Goal: Information Seeking & Learning: Learn about a topic

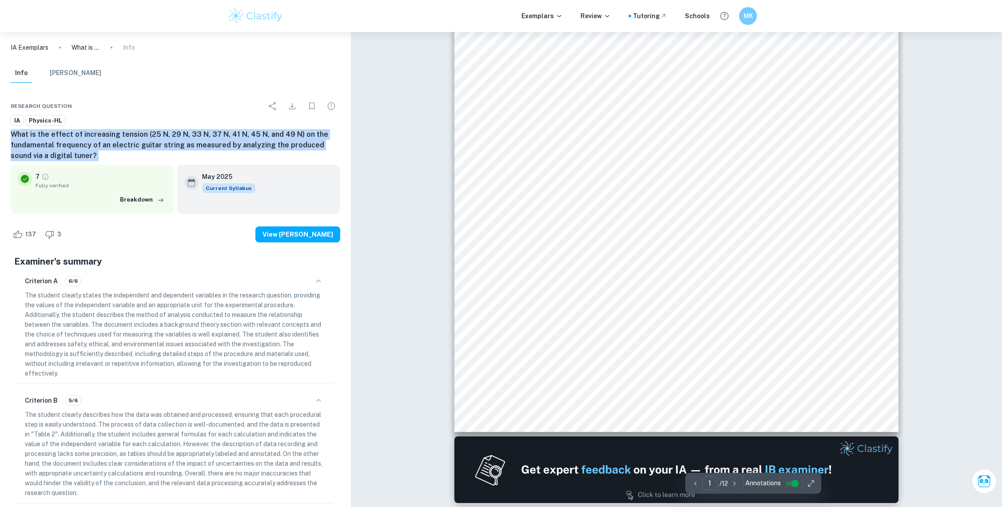
scroll to position [118, 0]
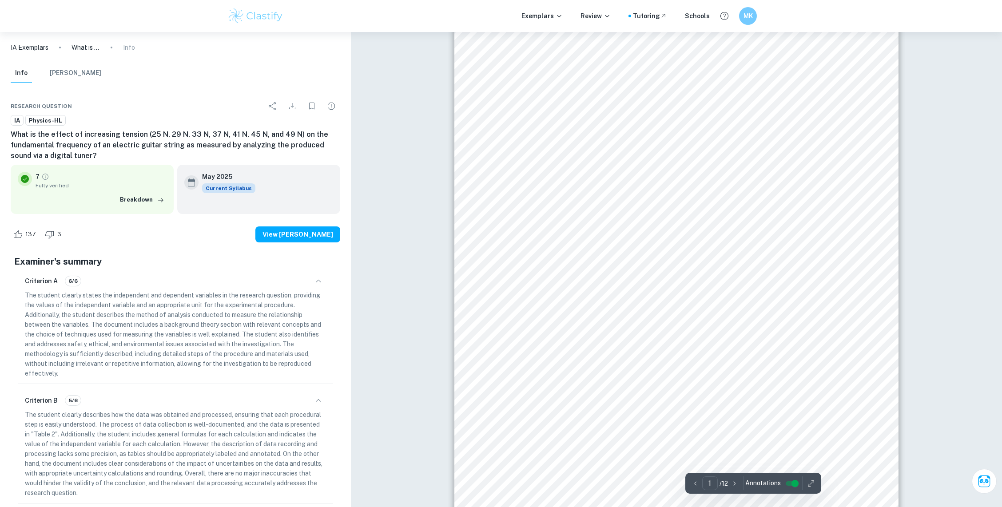
click at [579, 232] on span "A guitar string can be considered a type of string that is fixed at both of its…" at bounding box center [676, 233] width 336 height 8
click at [650, 235] on span "A guitar string can be considered a type of string that is fixed at both of its…" at bounding box center [676, 233] width 336 height 8
click at [650, 229] on span "A guitar string can be considered a type of string that is fixed at both of its…" at bounding box center [676, 233] width 336 height 8
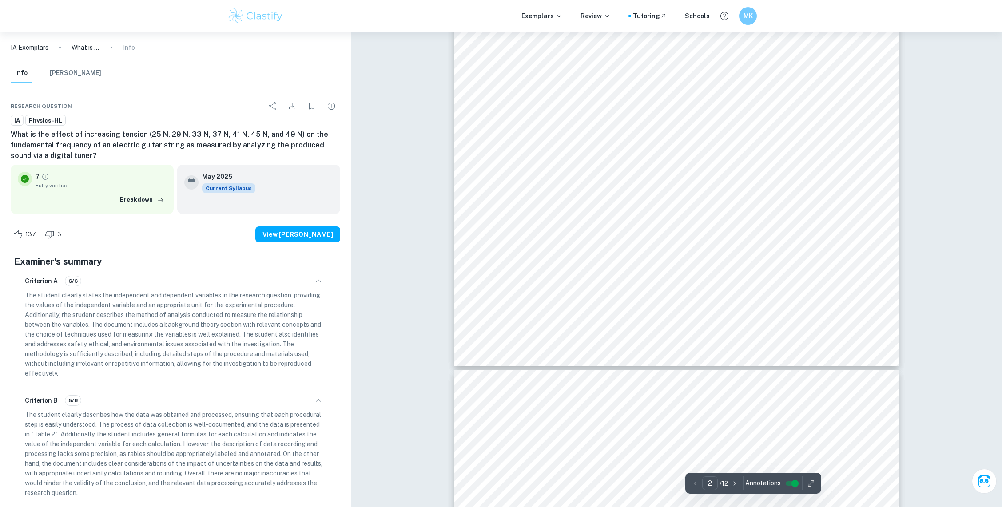
scroll to position [592, 0]
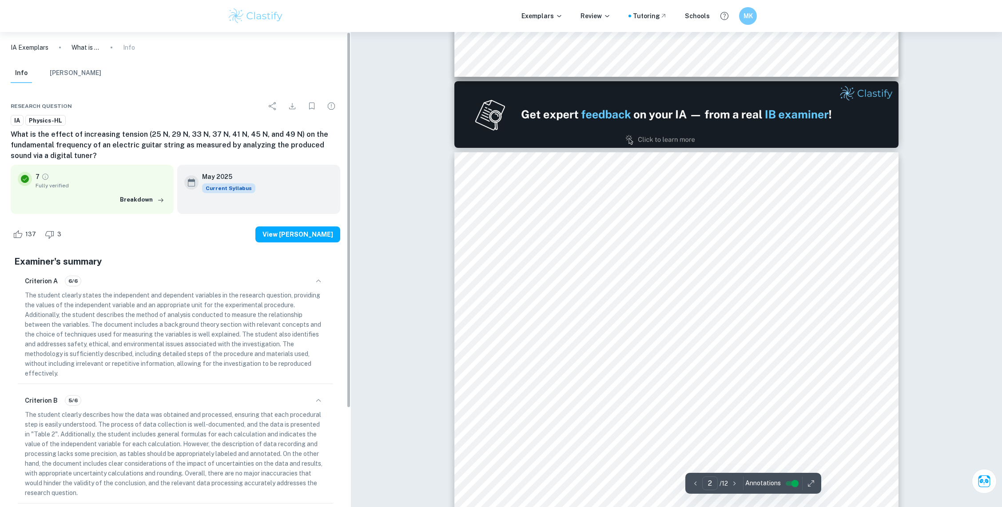
type input "1"
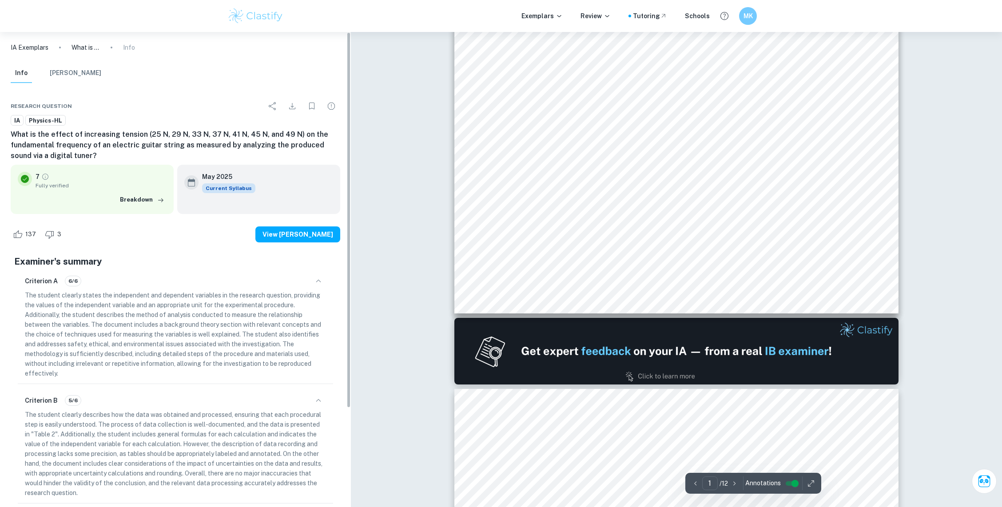
scroll to position [296, 0]
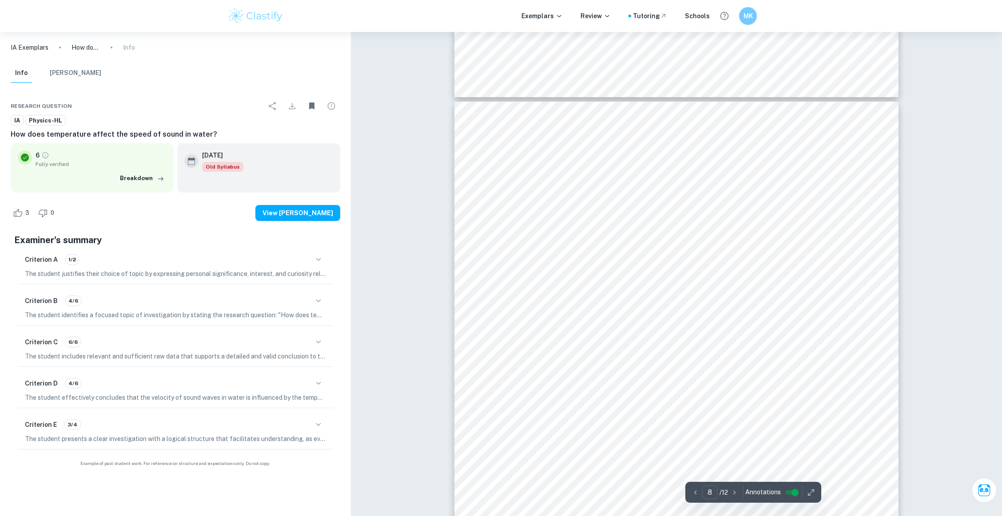
scroll to position [4300, 0]
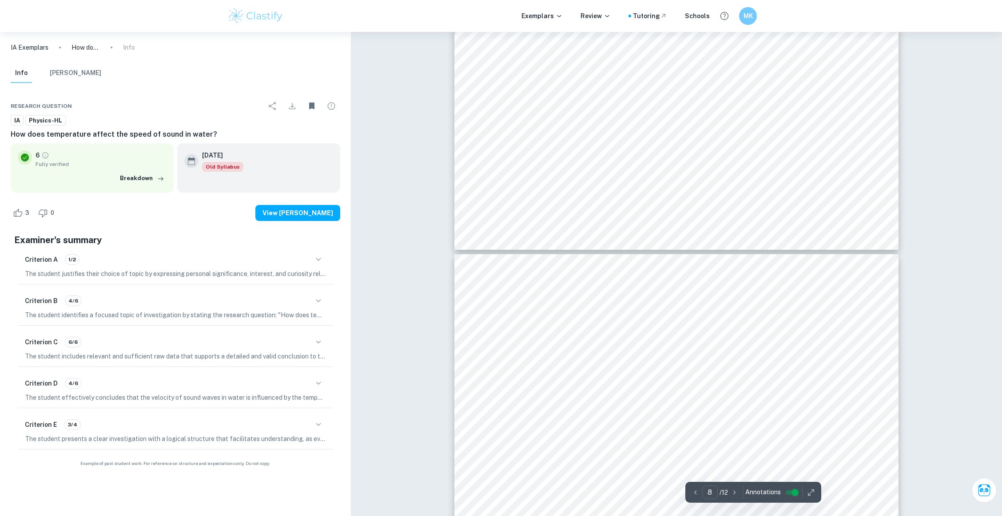
type input "9"
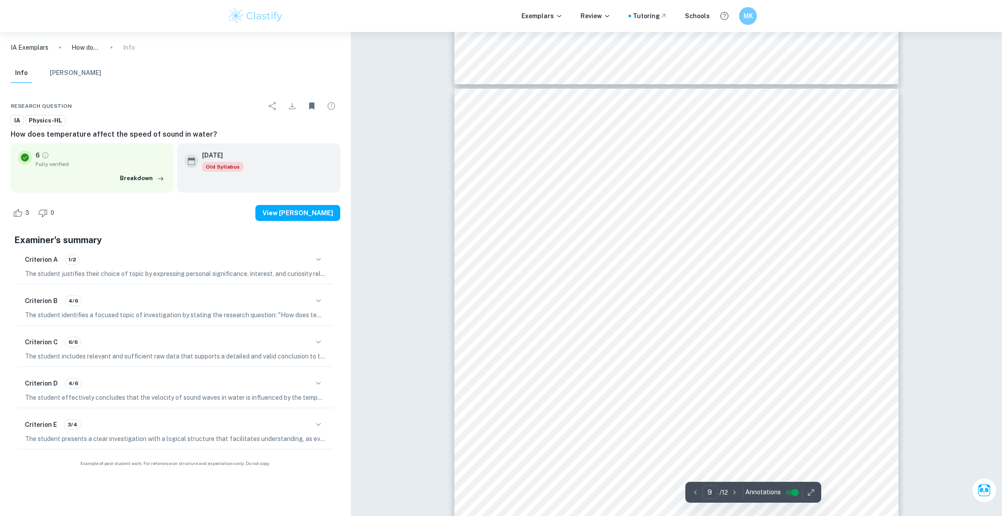
scroll to position [4832, 0]
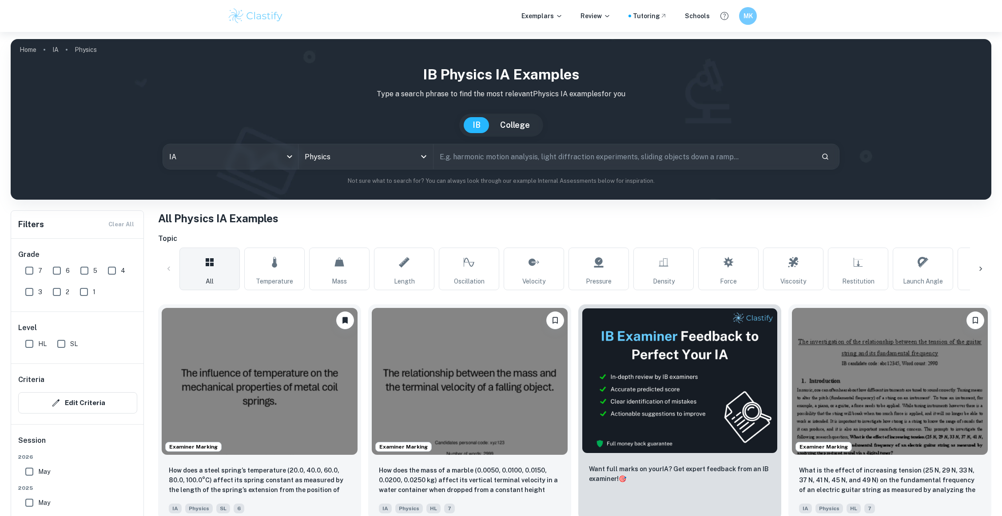
scroll to position [134, 0]
